Goal: Task Accomplishment & Management: Use online tool/utility

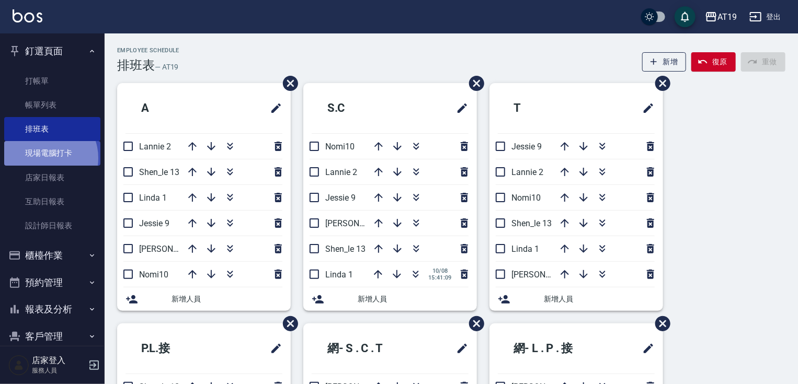
click at [44, 158] on link "現場電腦打卡" at bounding box center [52, 153] width 96 height 24
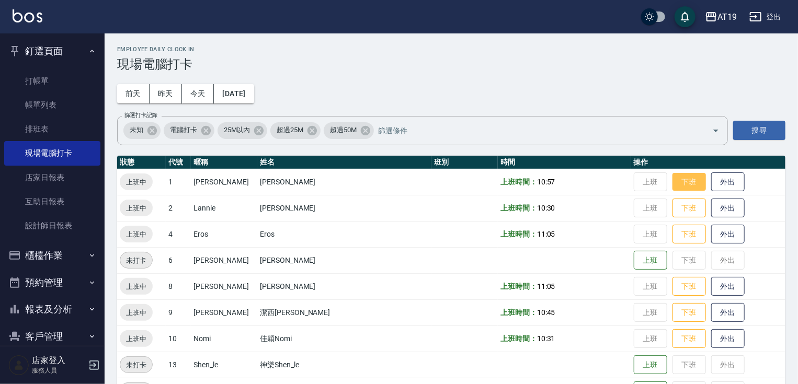
click at [672, 181] on button "下班" at bounding box center [688, 182] width 33 height 18
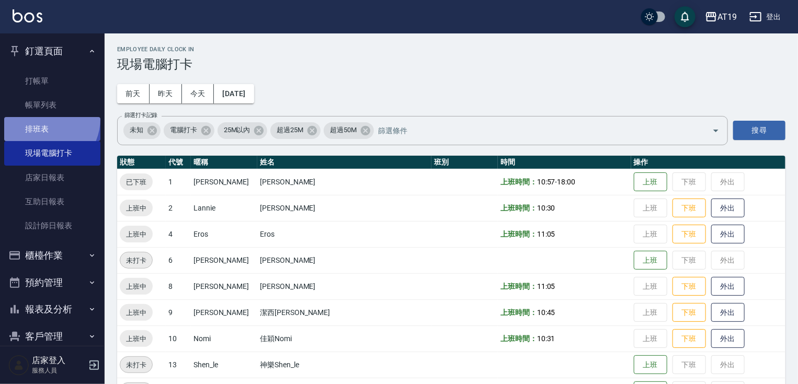
click at [44, 119] on link "排班表" at bounding box center [52, 129] width 96 height 24
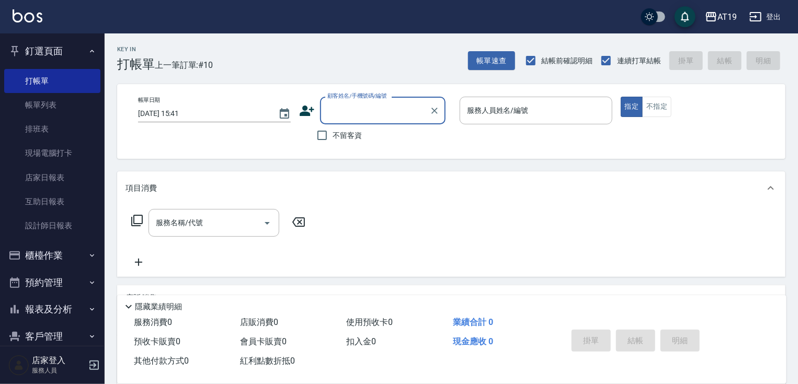
click at [350, 122] on div "顧客姓名/手機號碼/編號" at bounding box center [382, 111] width 125 height 28
type input "[PERSON_NAME]/0912236484/0912236484"
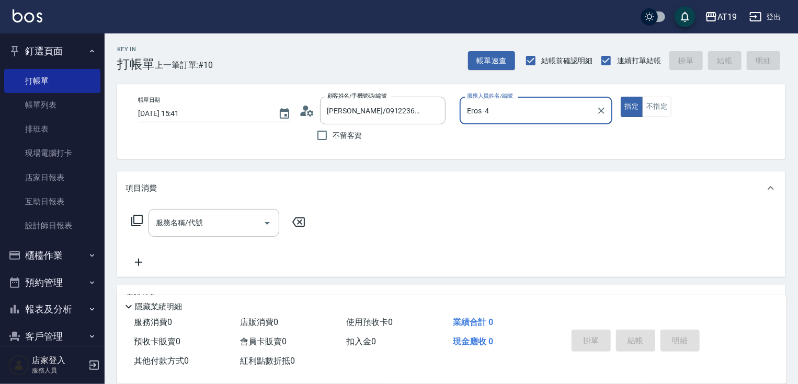
type input "Eros- 4"
click at [621, 97] on button "指定" at bounding box center [632, 107] width 22 height 20
type button "true"
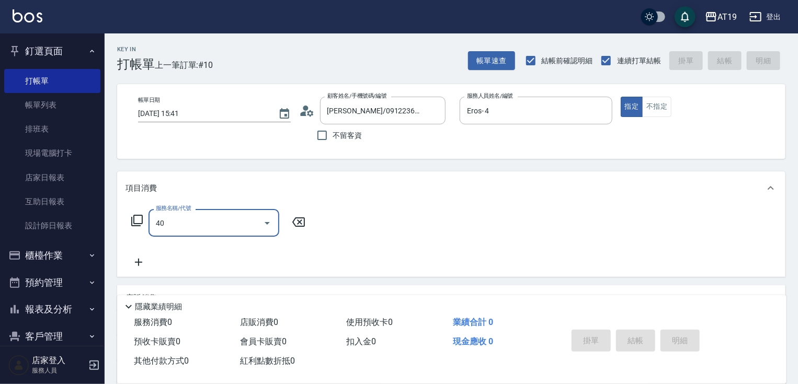
type input "401"
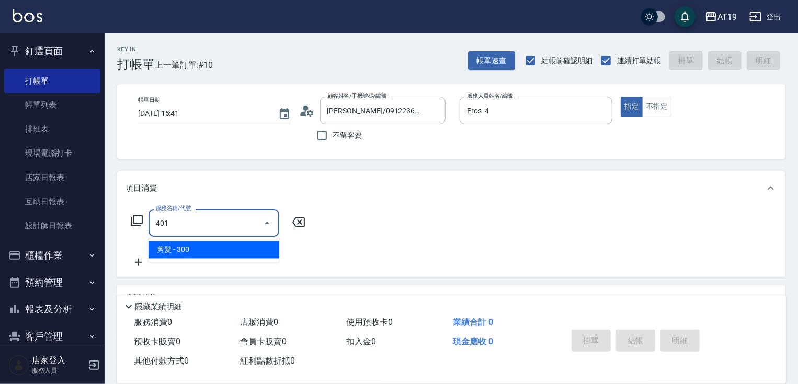
type input "30"
type input "剪髮(401)"
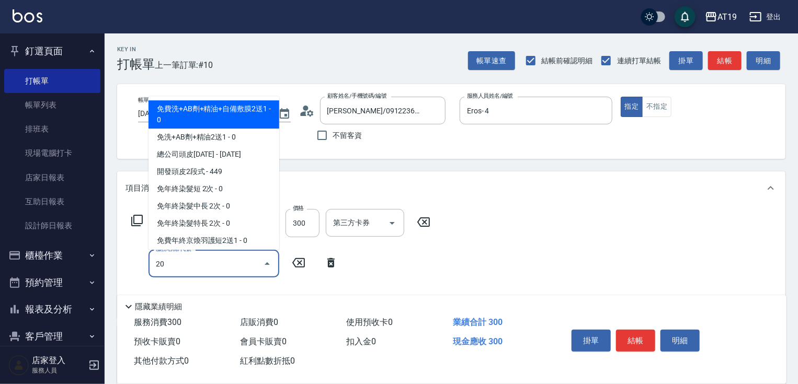
type input "201"
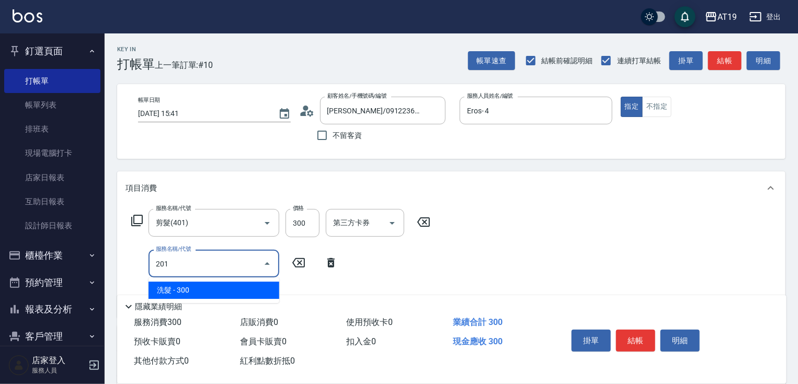
type input "60"
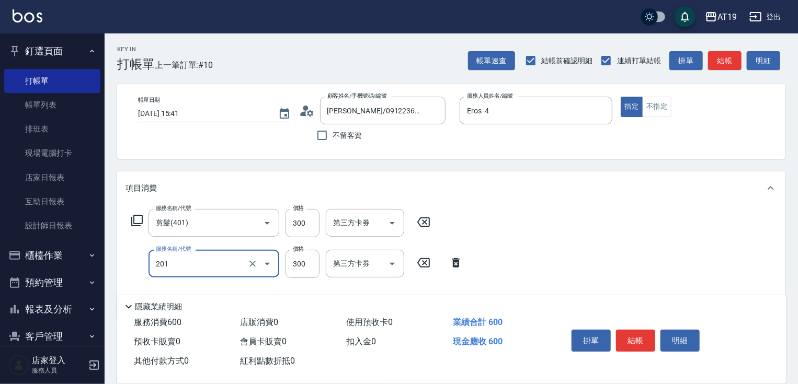
type input "洗髮(201)"
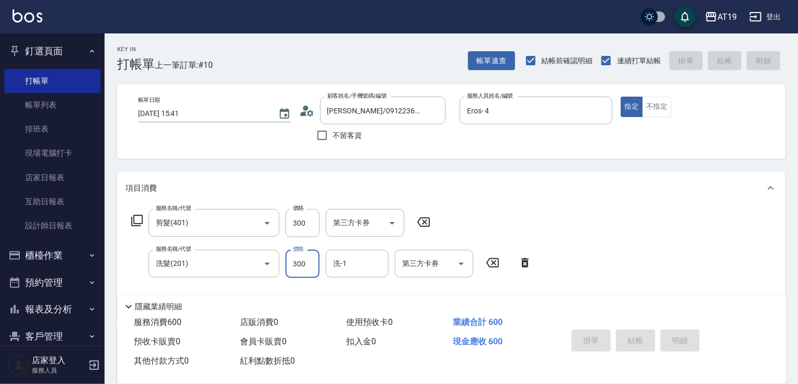
type input "[DATE] 17:36"
type input "0"
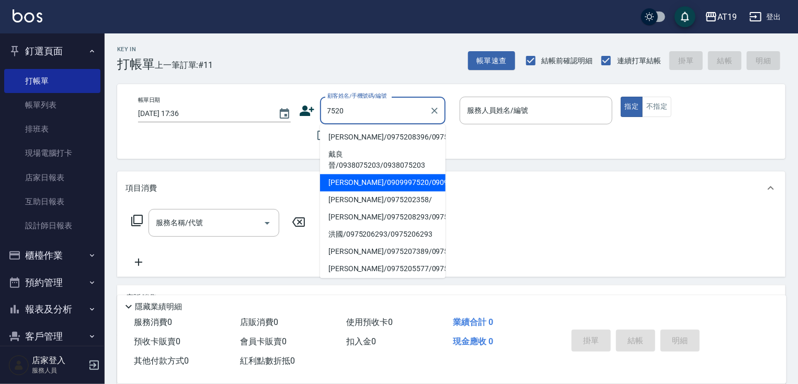
type input "[PERSON_NAME]/0909997520/0909997520"
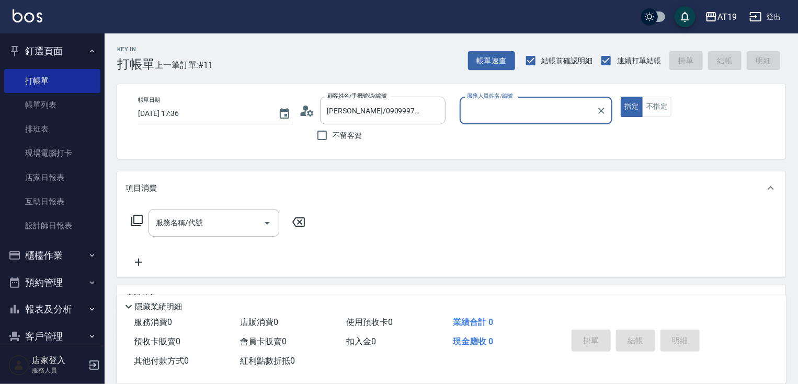
type input "[PERSON_NAME]- 9"
click at [621, 97] on button "指定" at bounding box center [632, 107] width 22 height 20
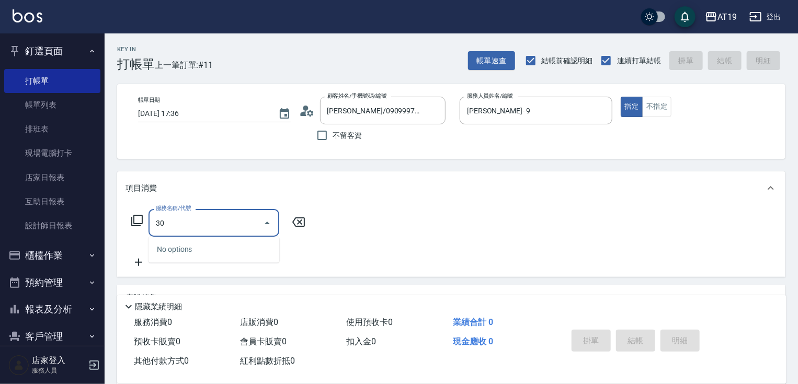
type input "301"
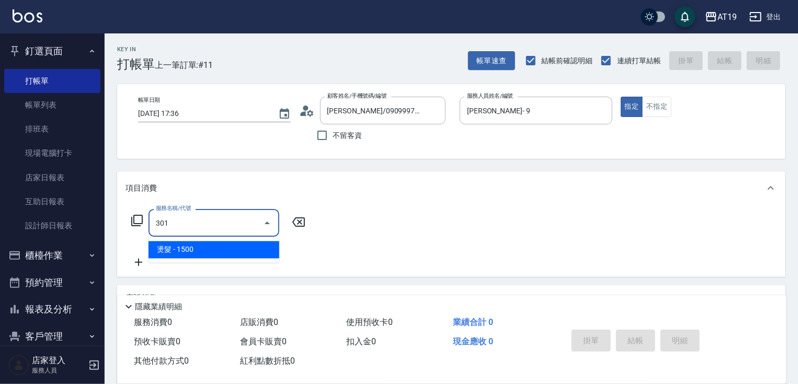
type input "150"
type input "燙髮(301)"
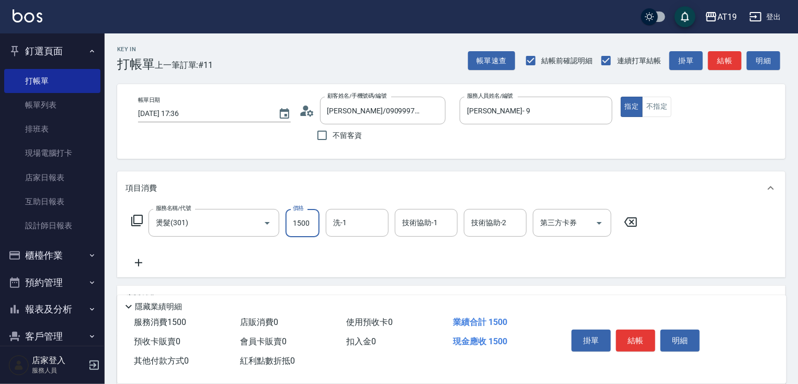
type input "1"
type input "0"
type input "188"
type input "10"
type input "1880"
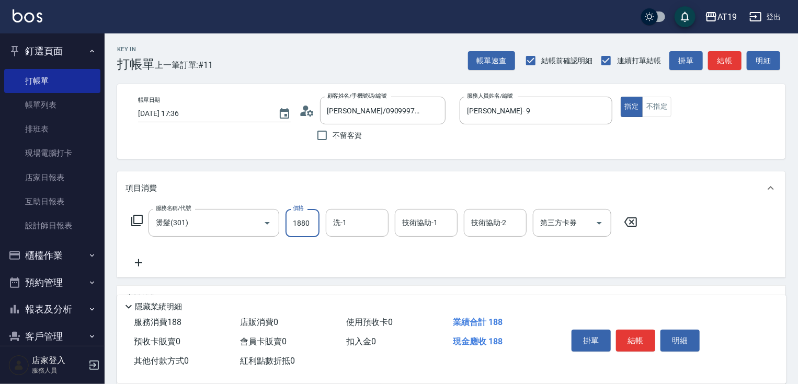
type input "180"
type input "1880"
type input "Lana-60"
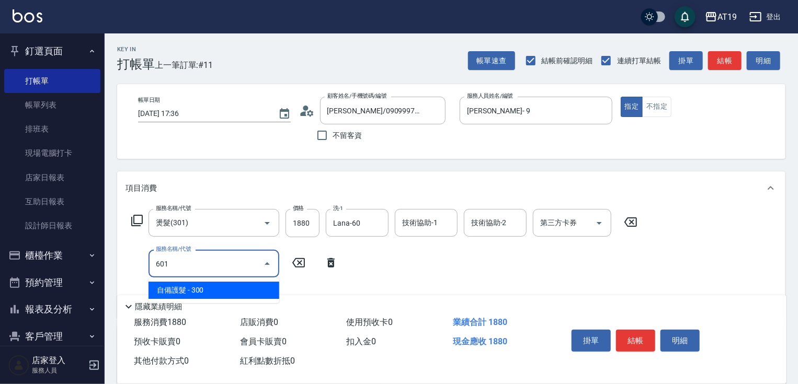
type input "601"
type input "210"
type input "自備護髮(601)"
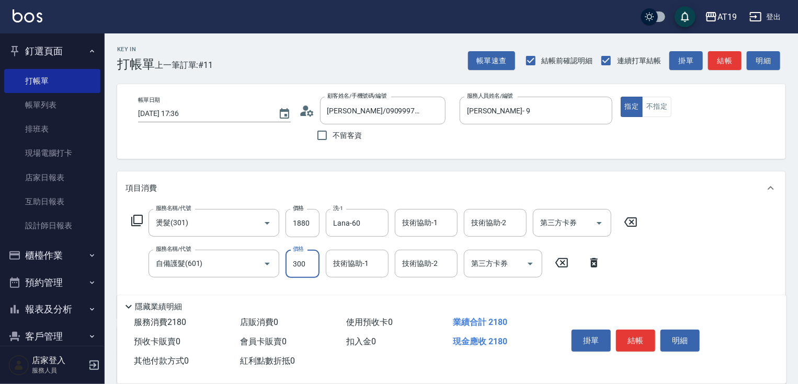
type input "1"
type input "180"
type input "100"
type input "190"
type input "1000"
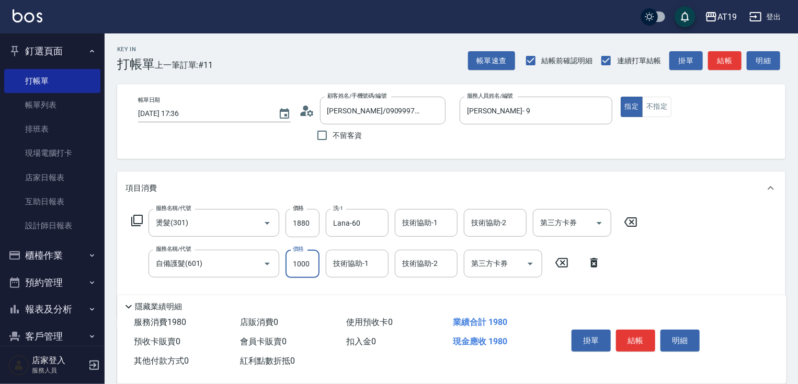
type input "280"
type input "1000"
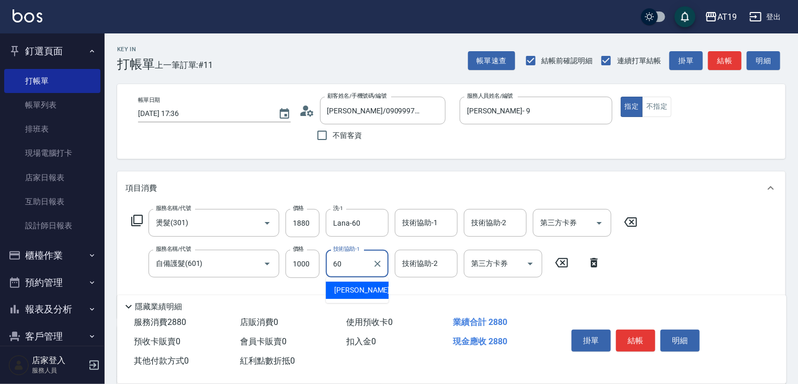
type input "Lana-60"
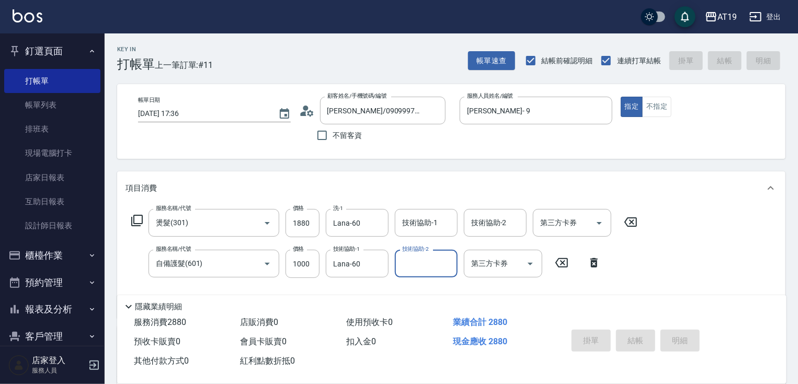
type input "[DATE] 17:37"
type input "0"
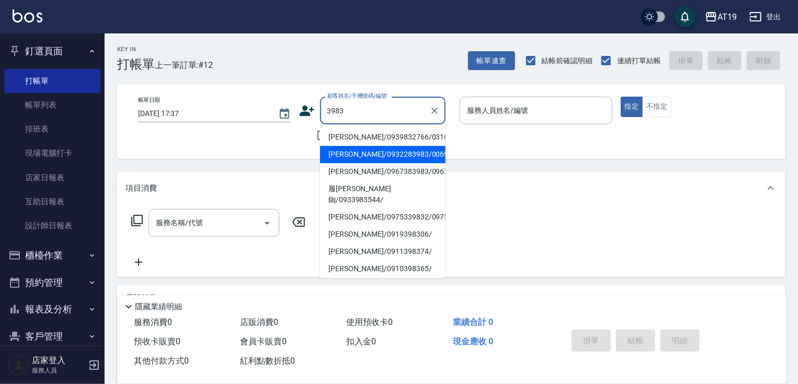
type input "[PERSON_NAME]/0932283983/00698"
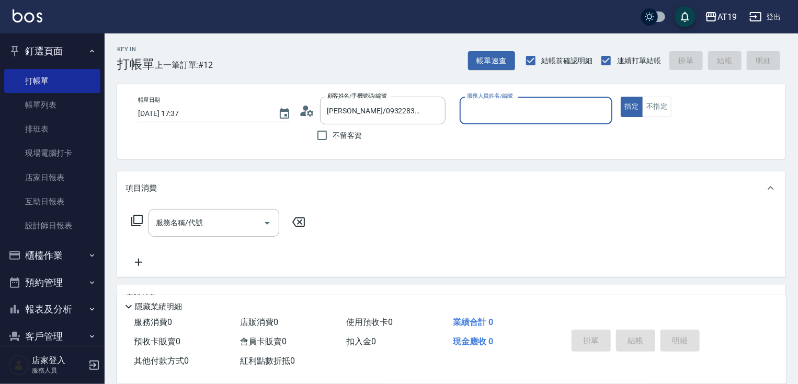
type input "Lannie- 2"
click at [621, 97] on button "指定" at bounding box center [632, 107] width 22 height 20
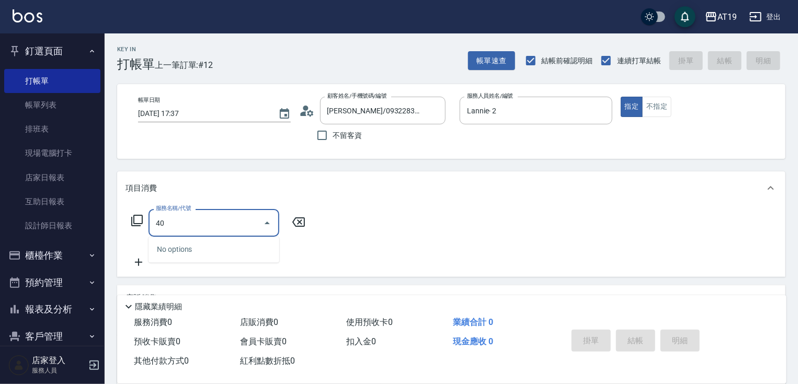
type input "401"
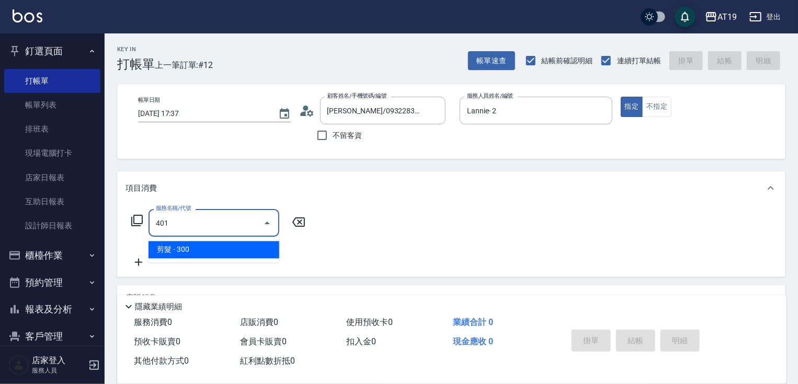
type input "30"
type input "剪髮(401)"
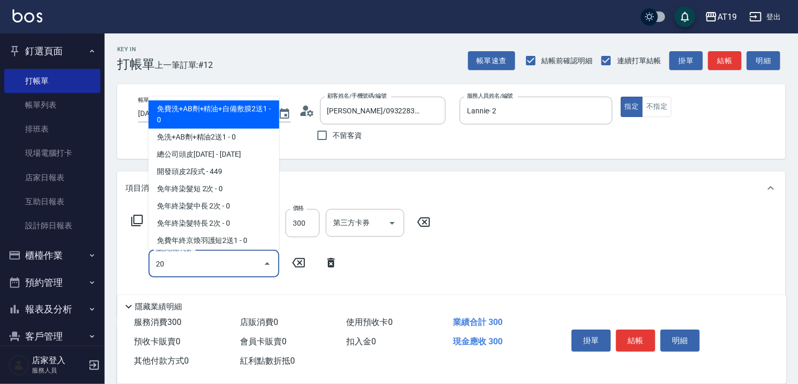
type input "201"
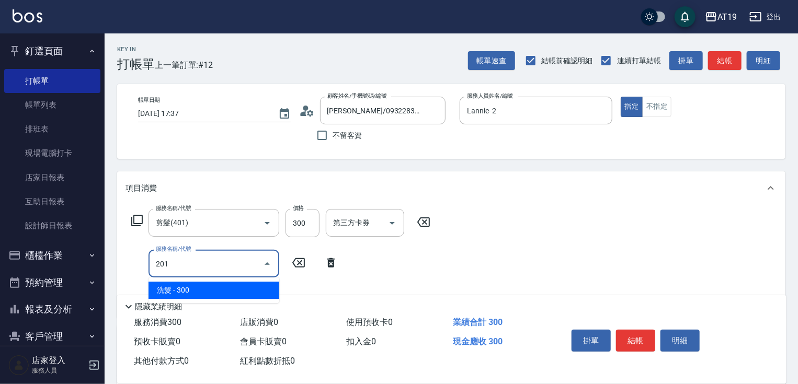
type input "60"
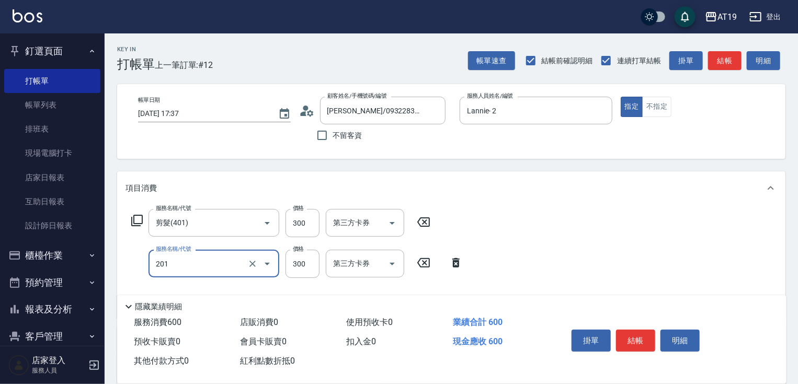
type input "洗髮(201)"
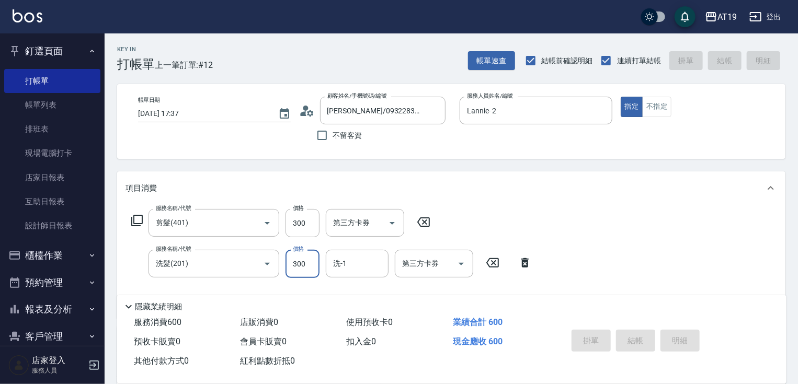
type input "0"
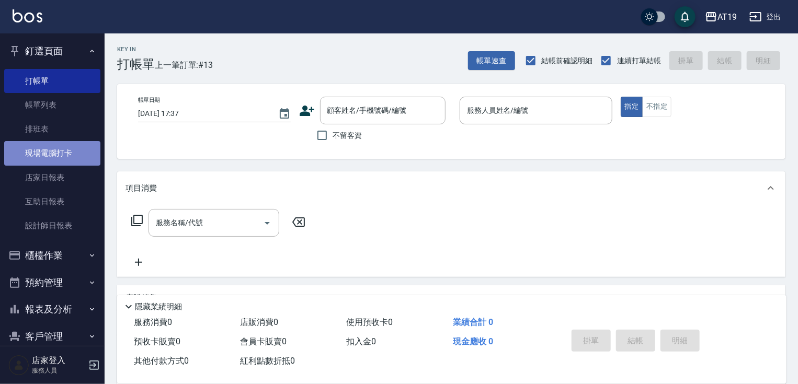
click at [52, 158] on link "現場電腦打卡" at bounding box center [52, 153] width 96 height 24
